Goal: Task Accomplishment & Management: Manage account settings

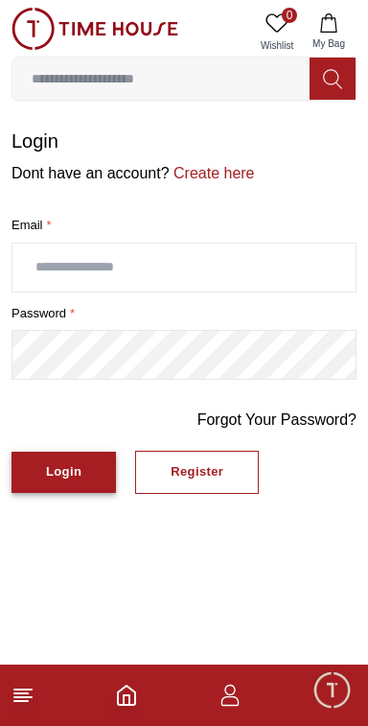
click at [74, 471] on div "Login" at bounding box center [63, 472] width 35 height 22
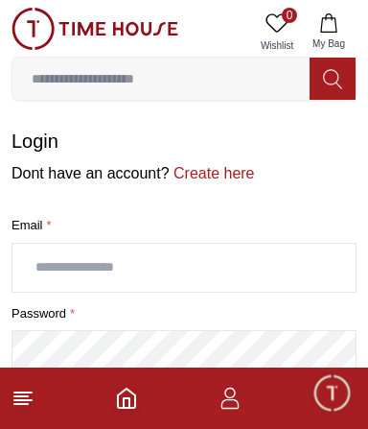
click at [129, 261] on input "text" at bounding box center [183, 268] width 343 height 48
click at [134, 272] on input "text" at bounding box center [183, 268] width 343 height 48
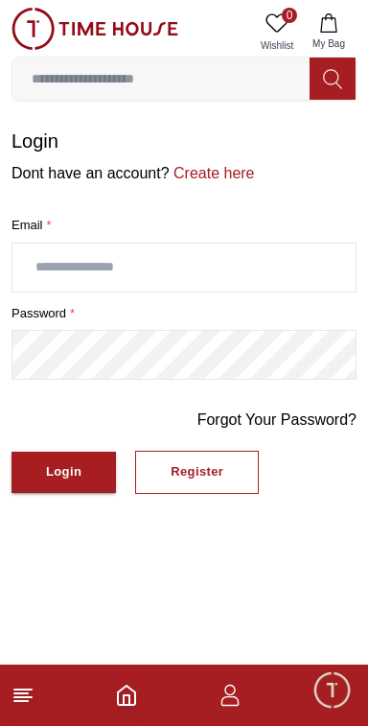
click at [137, 263] on input "text" at bounding box center [183, 268] width 343 height 48
type input "**********"
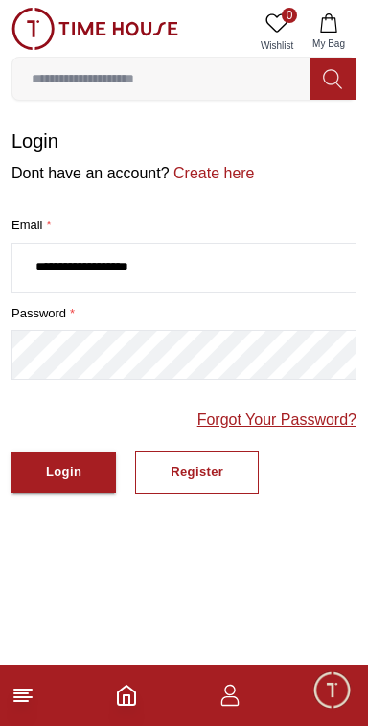
click at [328, 423] on link "Forgot Your Password?" at bounding box center [277, 420] width 159 height 23
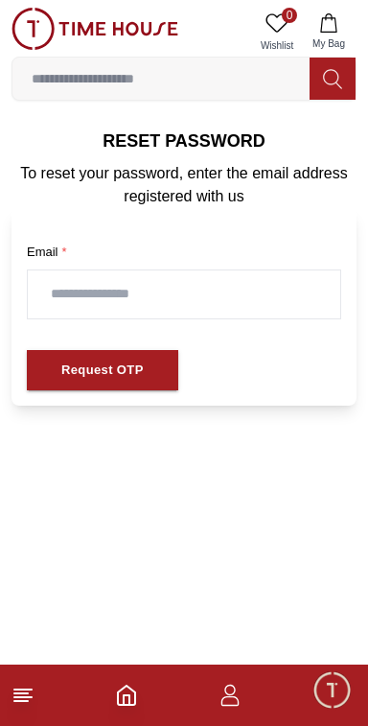
click at [118, 292] on input "text" at bounding box center [184, 295] width 313 height 48
type input "**********"
click at [141, 367] on button "Request OTP" at bounding box center [103, 370] width 152 height 41
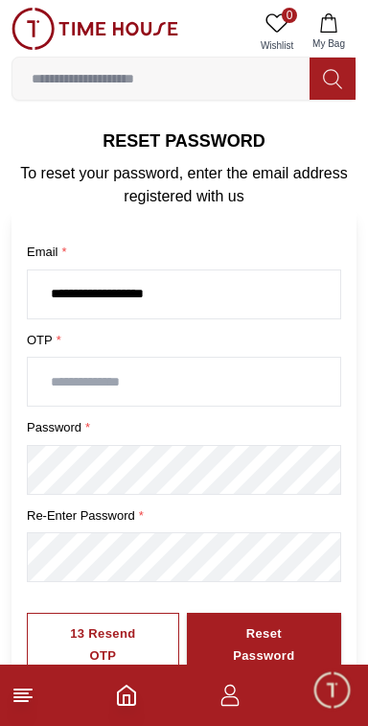
click at [143, 382] on input "text" at bounding box center [184, 382] width 313 height 48
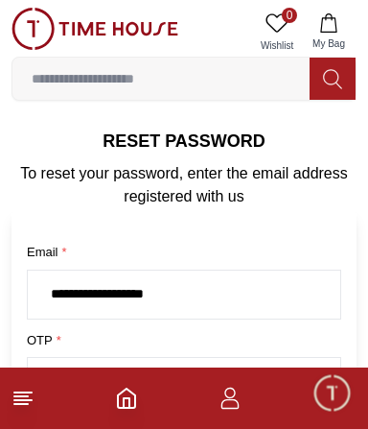
type input "****"
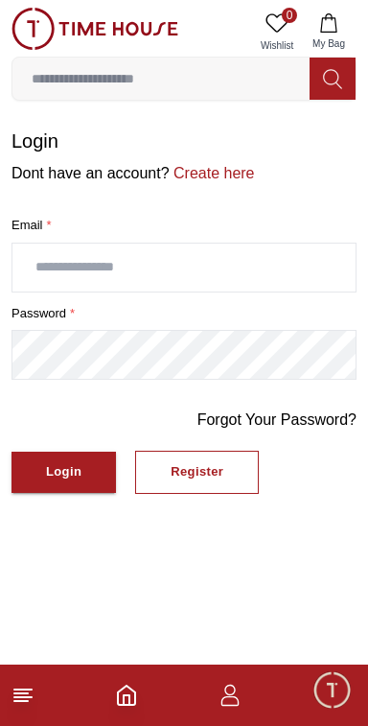
click at [138, 269] on input "text" at bounding box center [183, 268] width 343 height 48
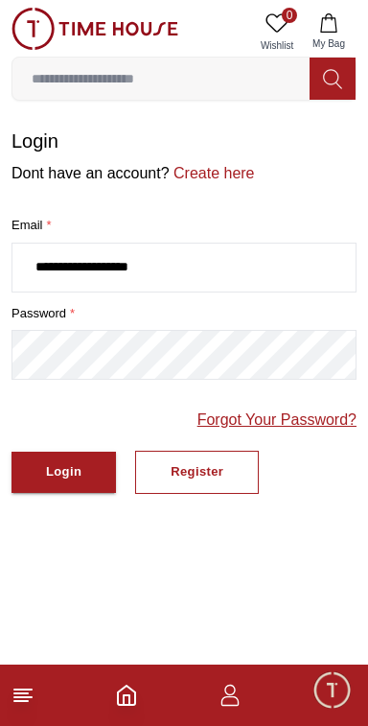
type input "**********"
click at [331, 421] on link "Forgot Your Password?" at bounding box center [277, 420] width 159 height 23
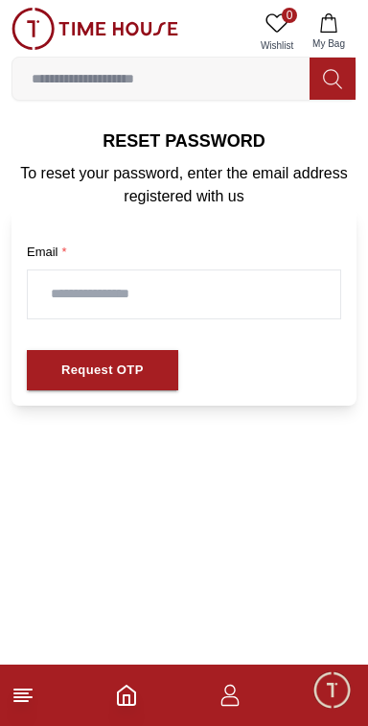
click at [123, 294] on input "text" at bounding box center [184, 295] width 313 height 48
type input "**********"
click at [120, 370] on div "Request OTP" at bounding box center [102, 371] width 83 height 22
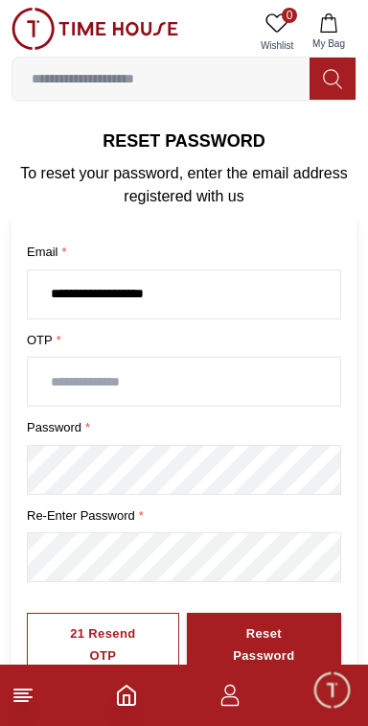
click at [126, 379] on input "text" at bounding box center [184, 382] width 313 height 48
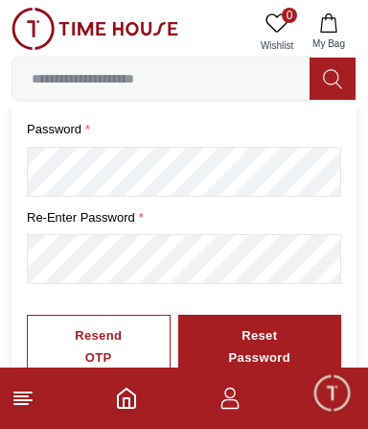
scroll to position [1, 0]
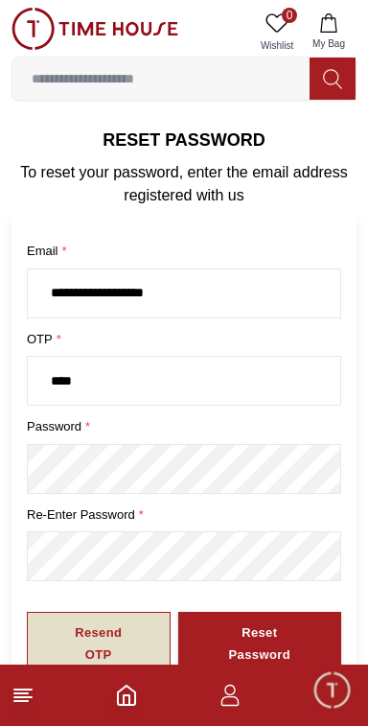
click at [109, 629] on div "Resend OTP" at bounding box center [98, 645] width 73 height 44
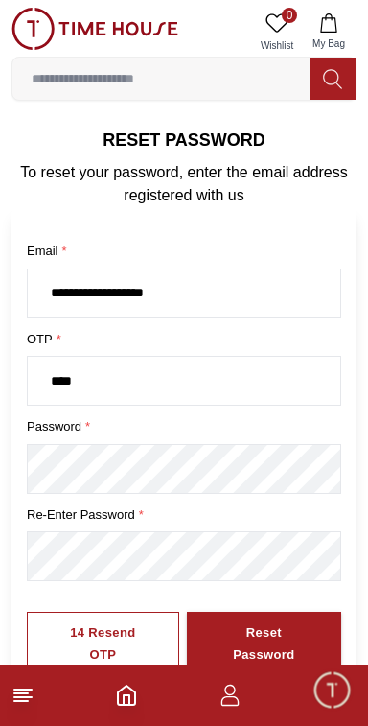
click at [134, 371] on input "****" at bounding box center [184, 381] width 313 height 48
click at [131, 382] on input "****" at bounding box center [184, 381] width 313 height 48
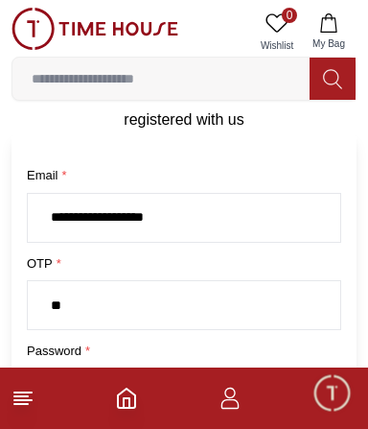
scroll to position [85, 0]
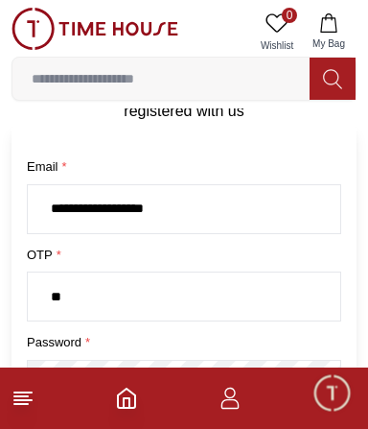
type input "*"
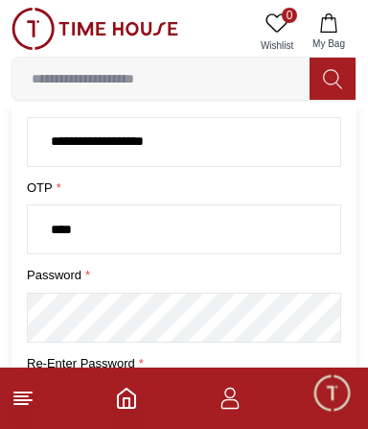
scroll to position [298, 0]
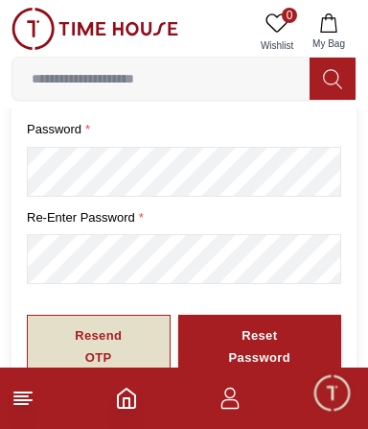
click at [109, 343] on div "Resend OTP" at bounding box center [98, 347] width 73 height 44
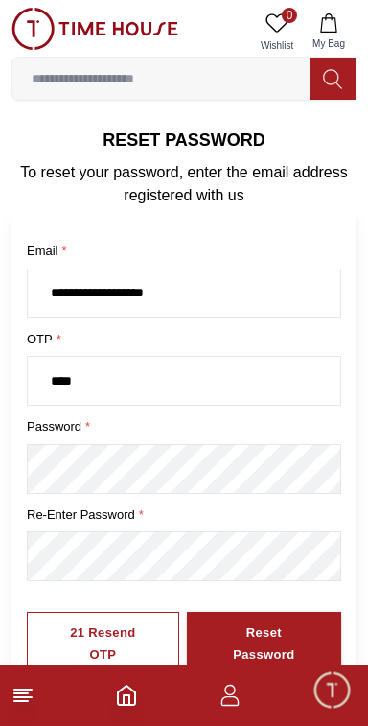
click at [143, 380] on input "****" at bounding box center [184, 381] width 313 height 48
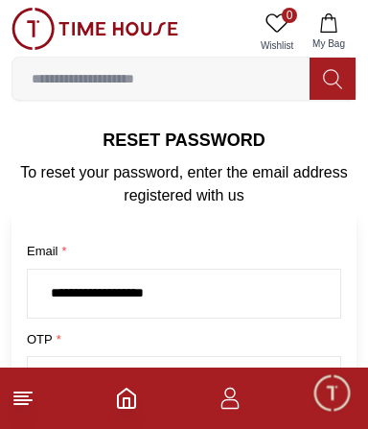
type input "*"
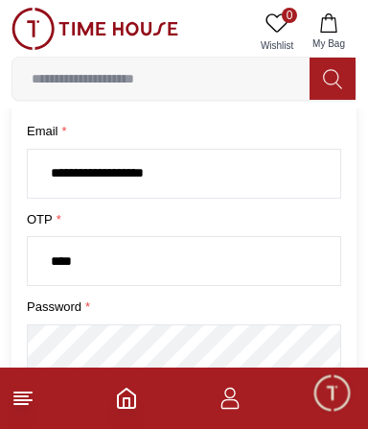
scroll to position [298, 0]
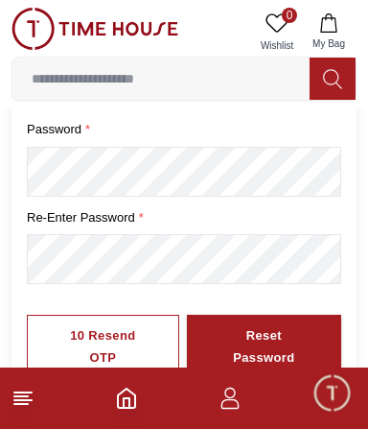
type input "****"
click at [281, 338] on div "Reset Password" at bounding box center [262, 347] width 89 height 44
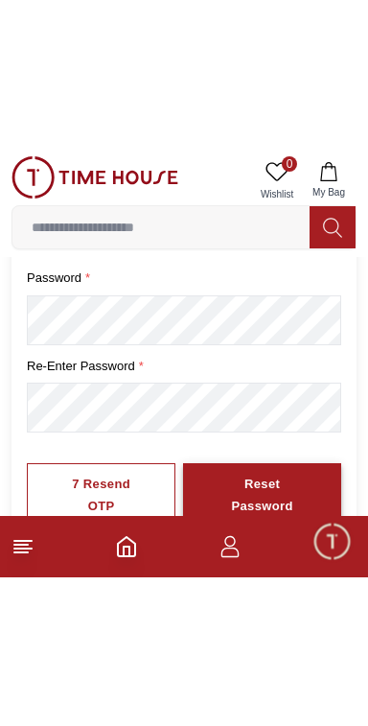
scroll to position [1, 0]
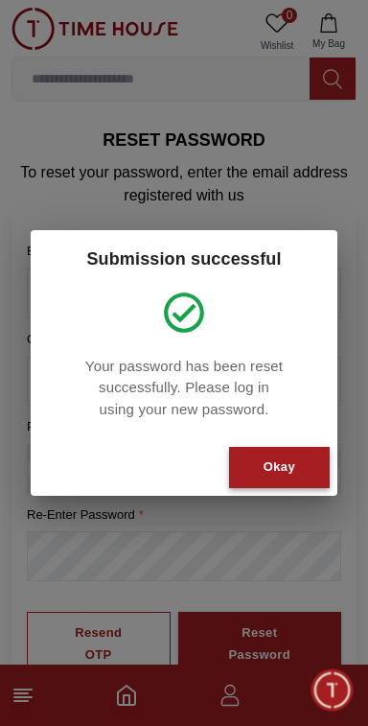
click at [289, 476] on div "Okay" at bounding box center [280, 468] width 32 height 22
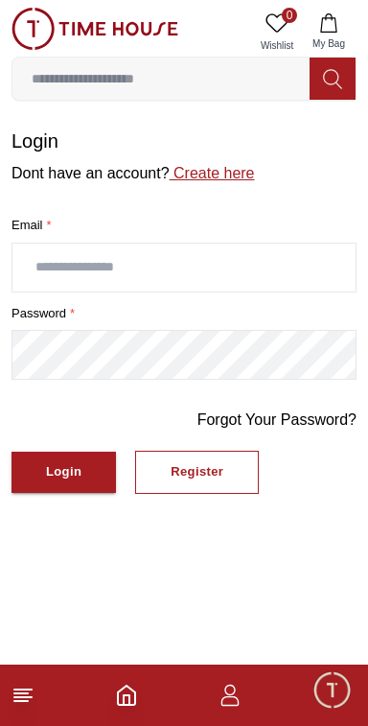
click at [243, 172] on link "Create here" at bounding box center [212, 173] width 85 height 16
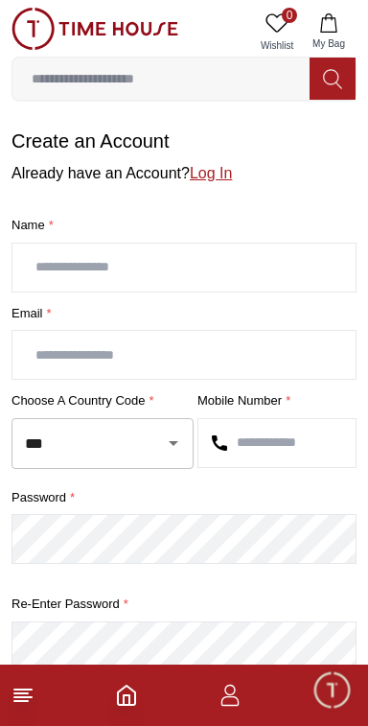
click at [214, 174] on link "Log In" at bounding box center [211, 173] width 42 height 16
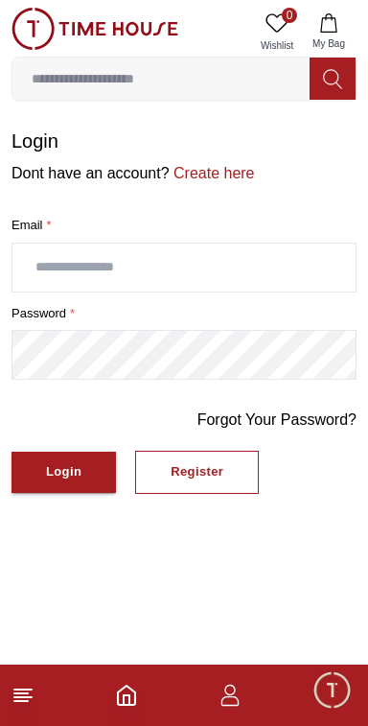
click at [104, 269] on input "text" at bounding box center [183, 268] width 343 height 48
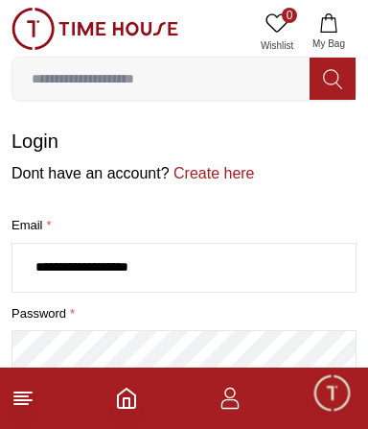
scroll to position [62, 0]
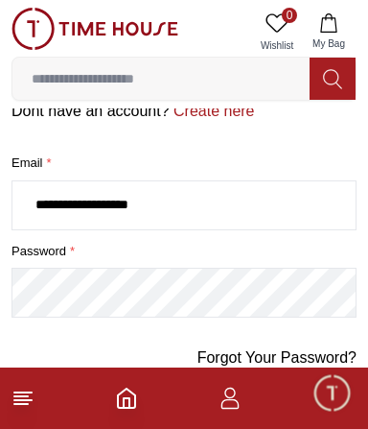
type input "**********"
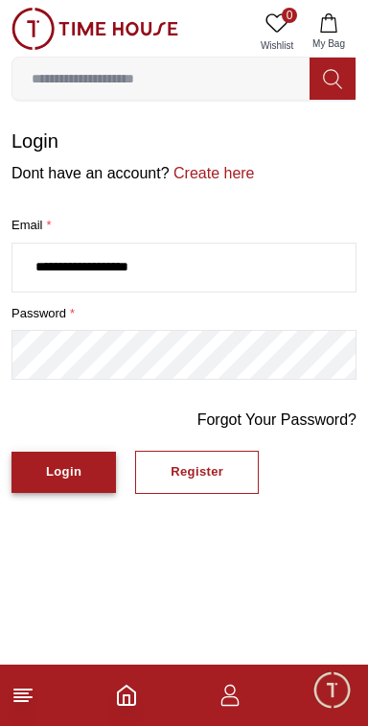
click at [75, 478] on div "Login" at bounding box center [63, 472] width 35 height 22
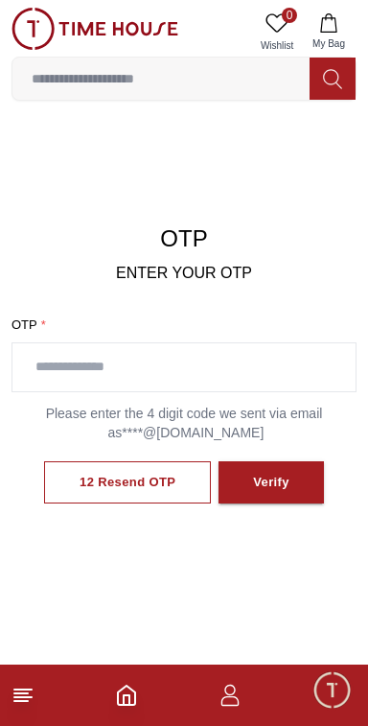
click at [147, 361] on input "text" at bounding box center [183, 367] width 343 height 48
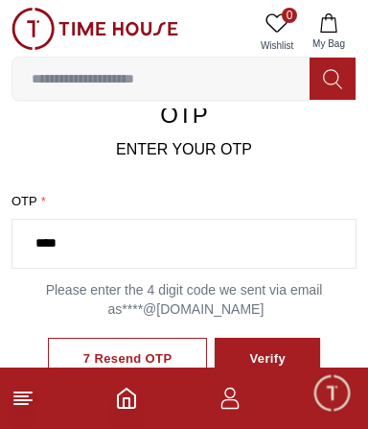
scroll to position [188, 0]
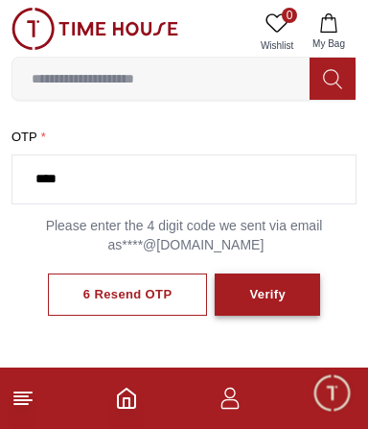
type input "****"
click at [275, 295] on div "Verify" at bounding box center [267, 295] width 36 height 22
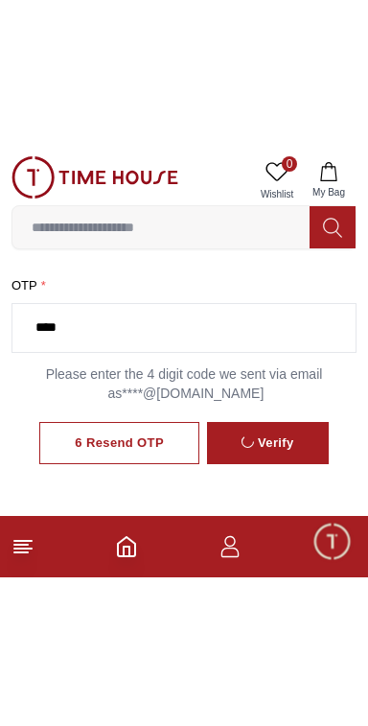
scroll to position [0, 0]
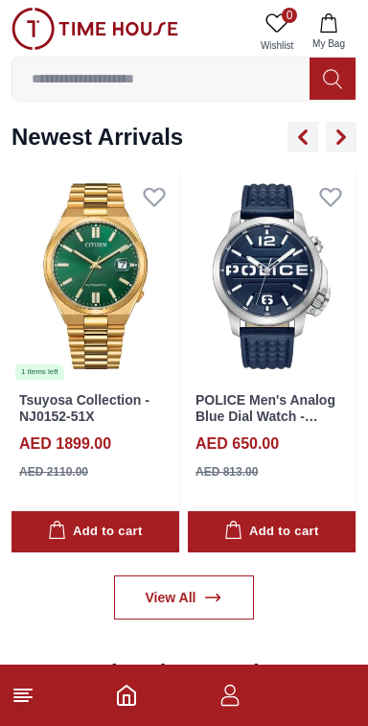
scroll to position [1365, 0]
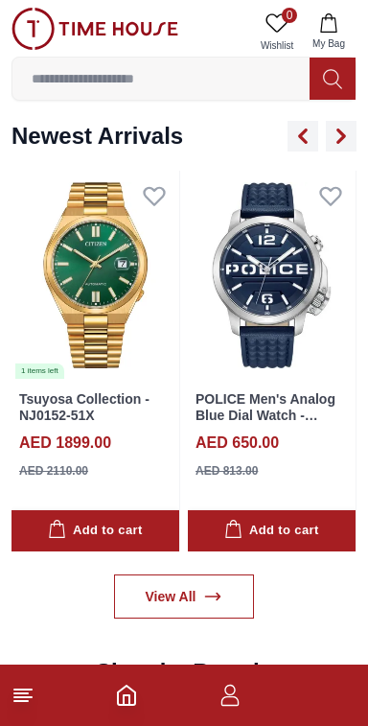
click at [230, 704] on icon "button" at bounding box center [230, 695] width 23 height 23
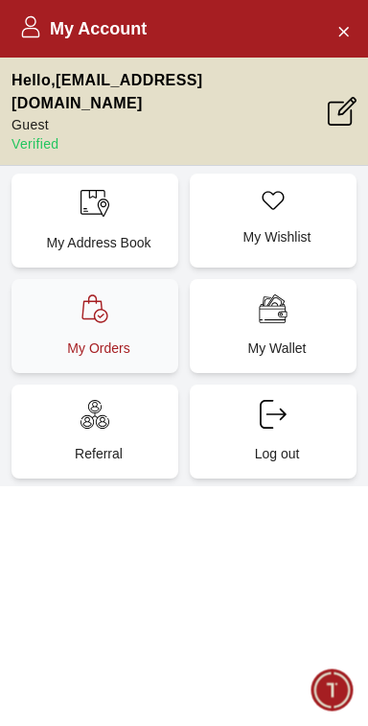
click at [123, 339] on p "My Orders" at bounding box center [99, 348] width 144 height 19
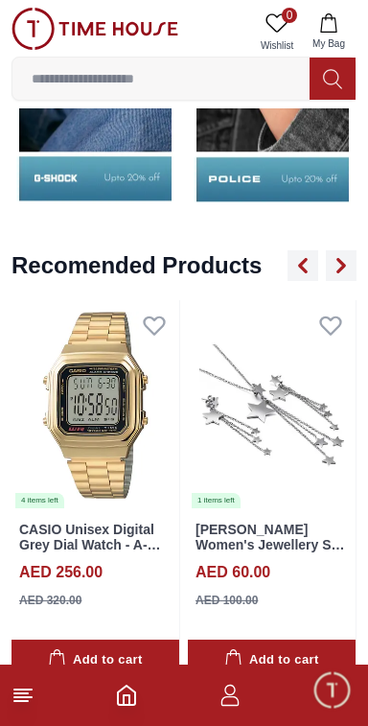
scroll to position [2124, 0]
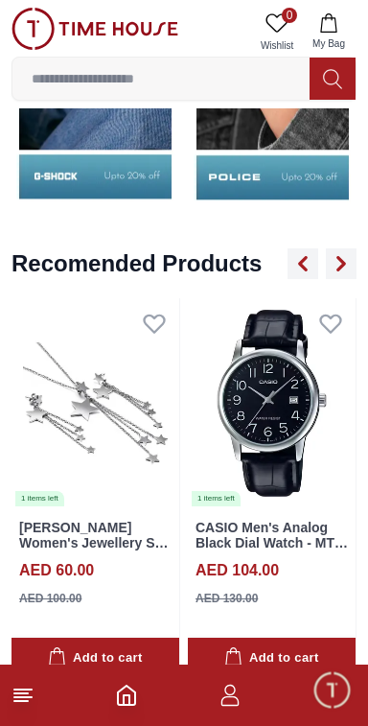
click at [31, 697] on line at bounding box center [22, 697] width 17 height 0
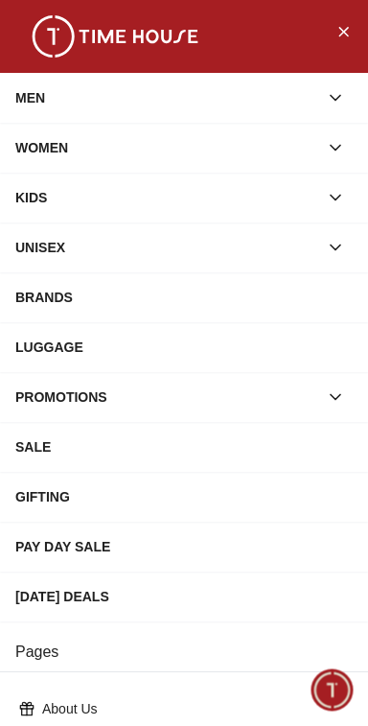
click at [341, 196] on icon "button" at bounding box center [335, 197] width 19 height 19
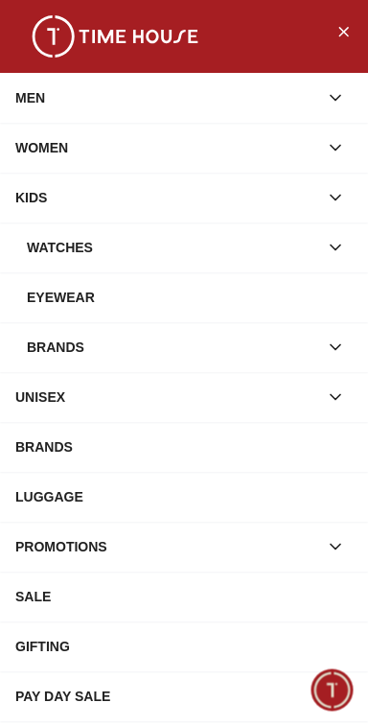
click at [298, 253] on div "WATCHES" at bounding box center [173, 247] width 292 height 35
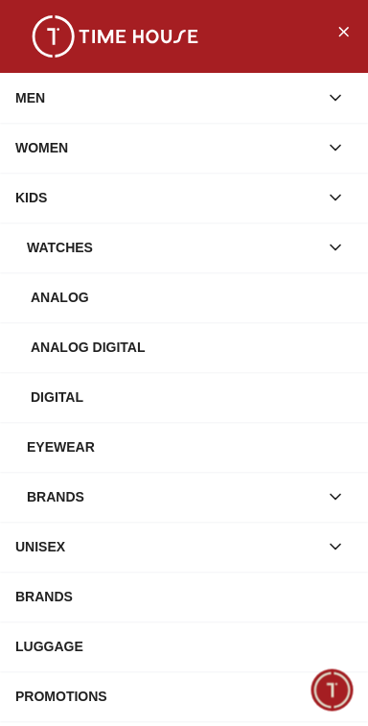
click at [207, 338] on div "Analog Digital" at bounding box center [192, 347] width 322 height 35
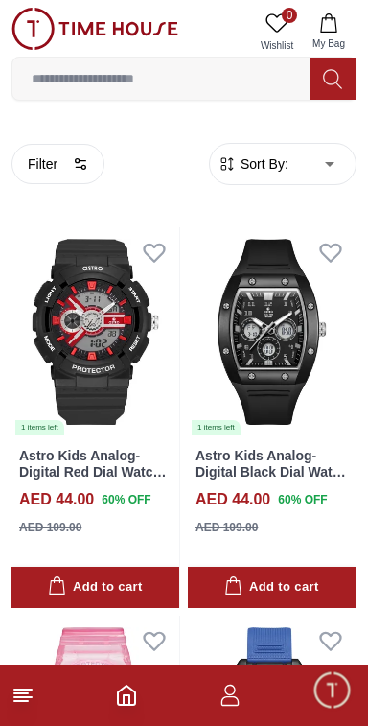
scroll to position [657, 0]
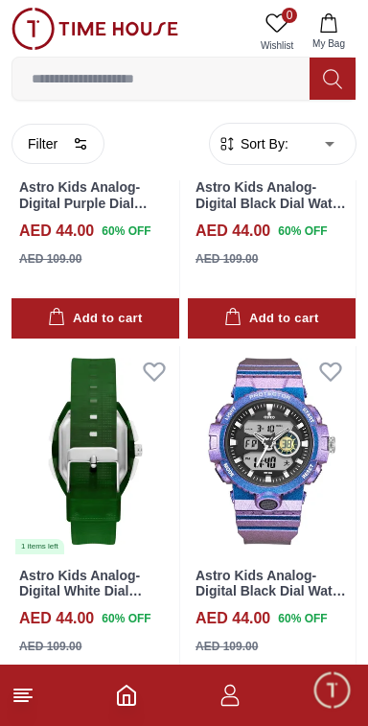
click at [223, 698] on icon "button" at bounding box center [230, 695] width 23 height 23
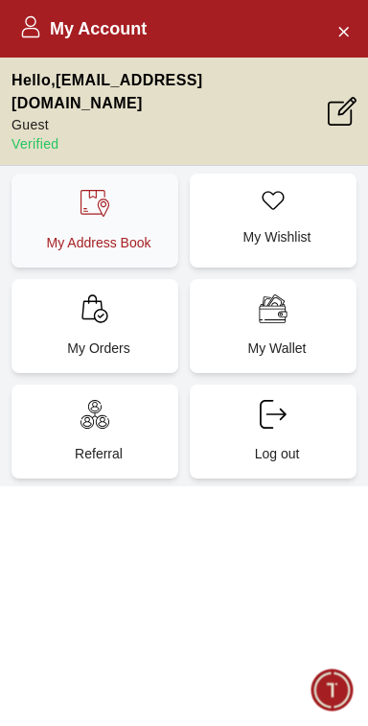
click at [132, 233] on p "My Address Book" at bounding box center [99, 242] width 144 height 19
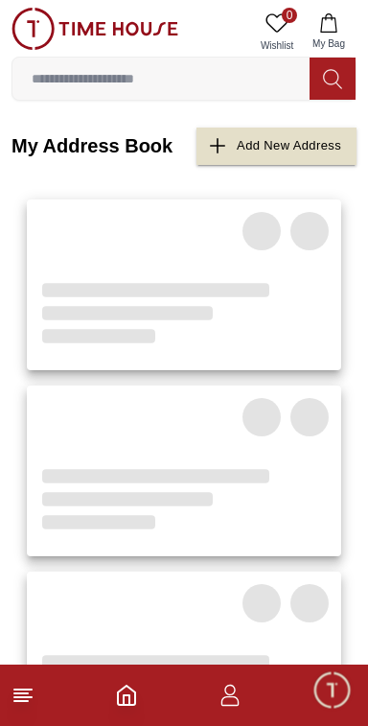
click at [115, 706] on icon "Home" at bounding box center [126, 695] width 23 height 23
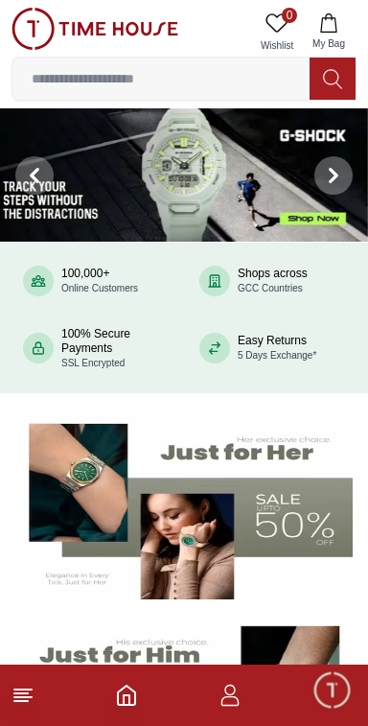
click at [234, 701] on icon "button" at bounding box center [230, 695] width 23 height 23
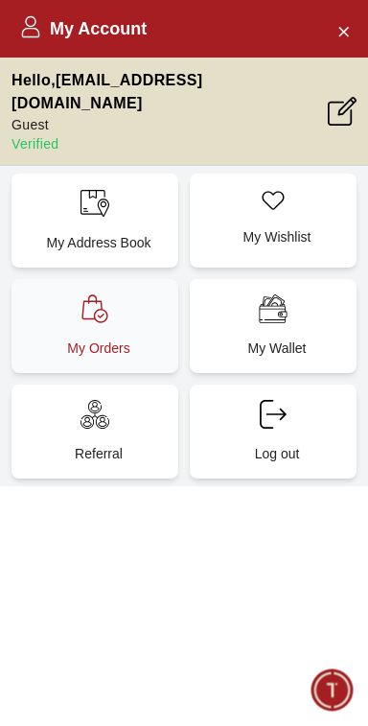
click at [135, 289] on div "My Orders" at bounding box center [95, 326] width 167 height 94
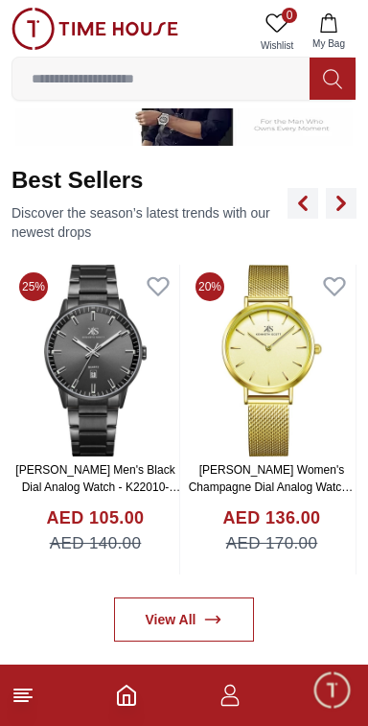
scroll to position [2124, 0]
